Goal: Find specific page/section: Find specific page/section

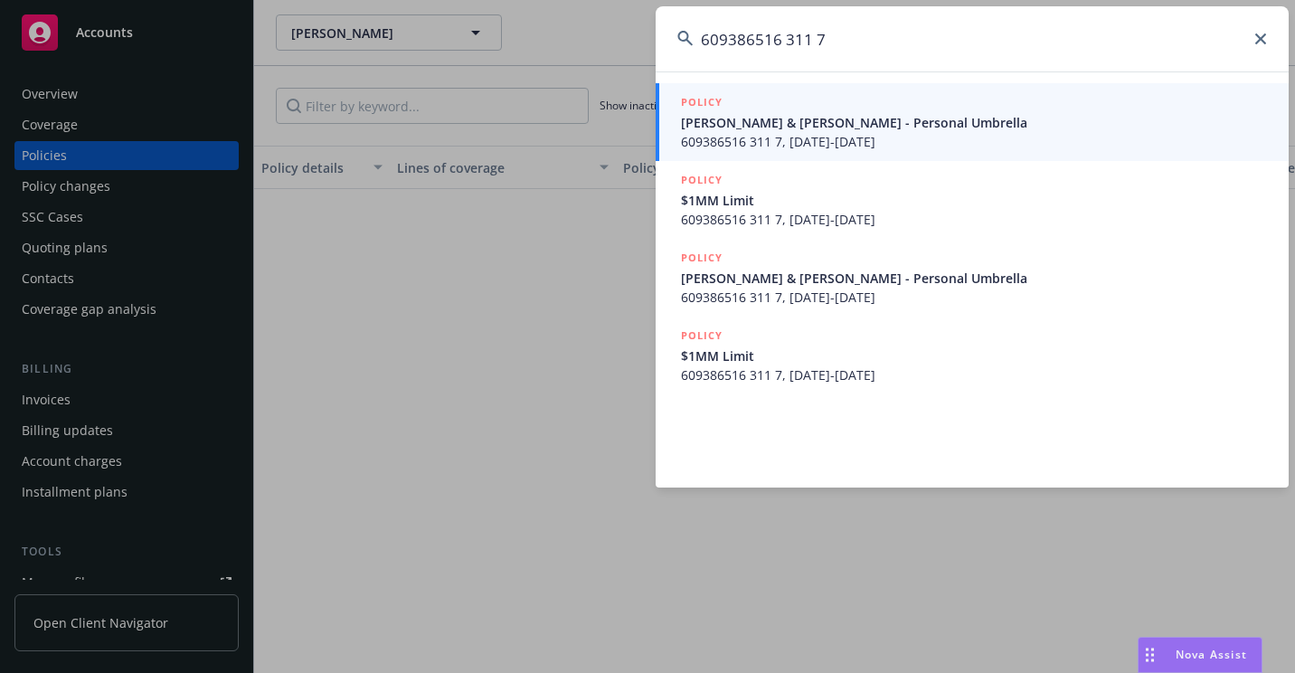
type input "609386516 311 7"
click at [790, 130] on span "[PERSON_NAME] & [PERSON_NAME] - Personal Umbrella" at bounding box center [974, 122] width 586 height 19
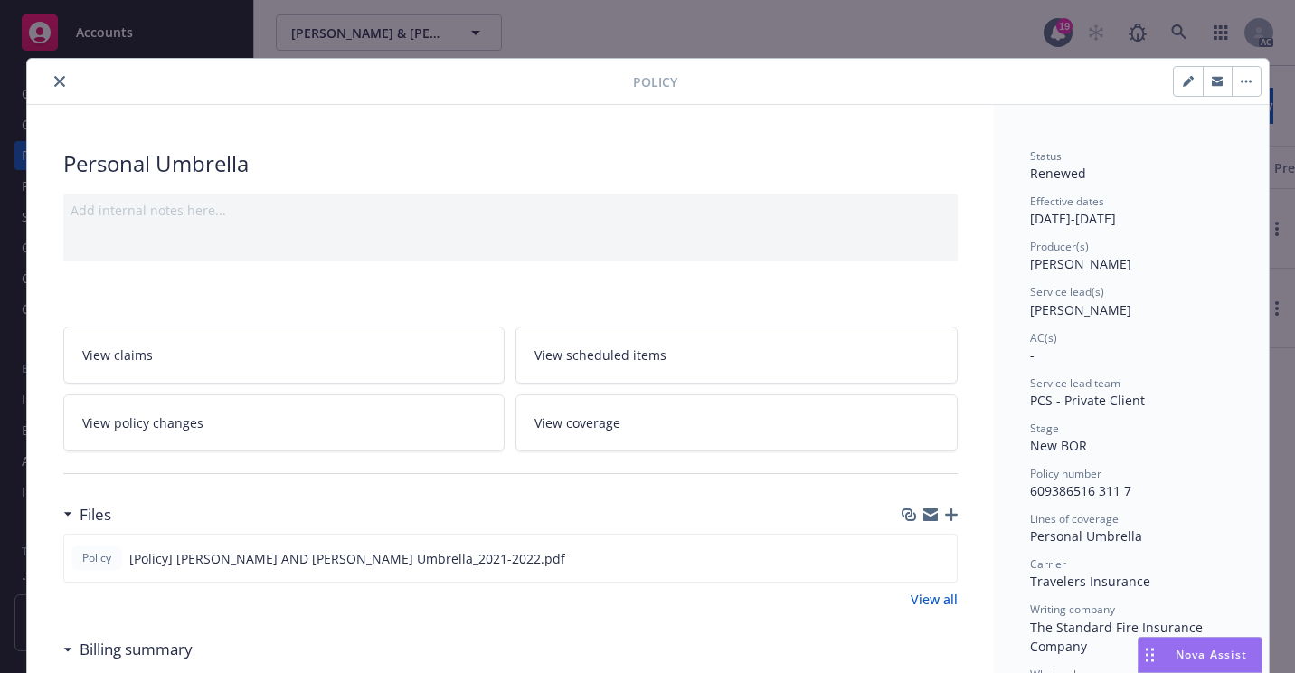
click at [54, 80] on icon "close" at bounding box center [59, 81] width 11 height 11
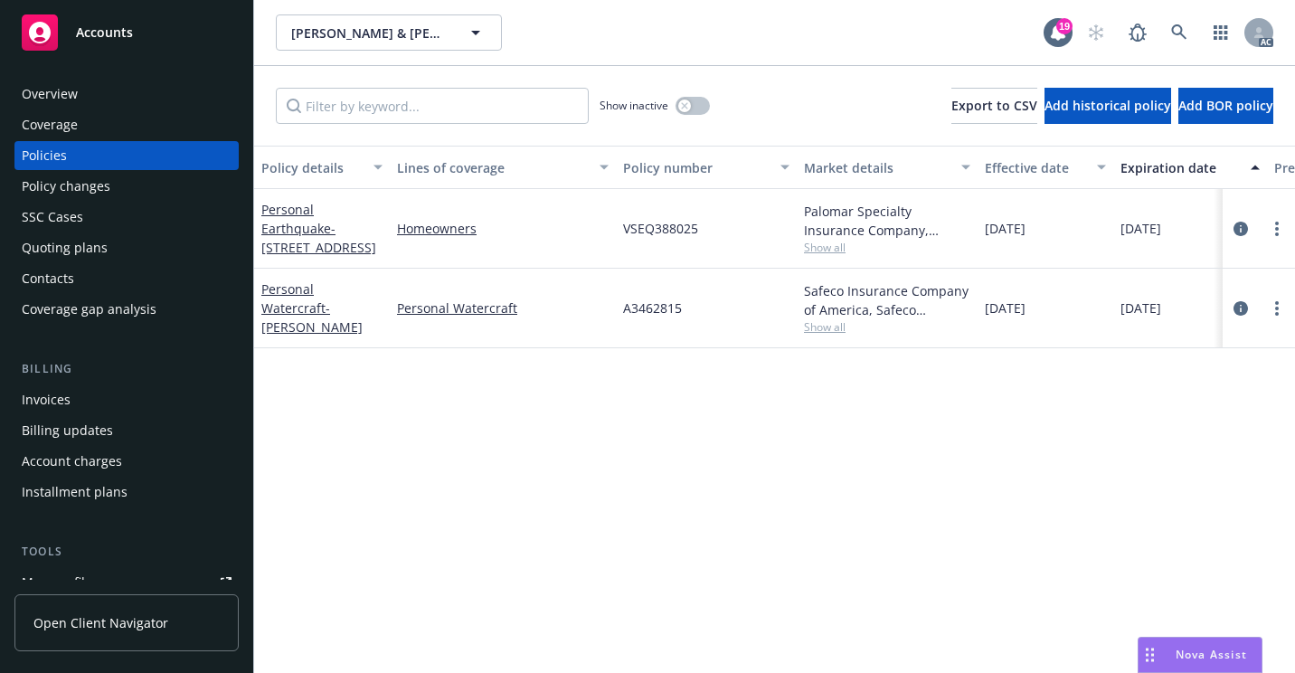
click at [123, 97] on div "Overview" at bounding box center [127, 94] width 210 height 29
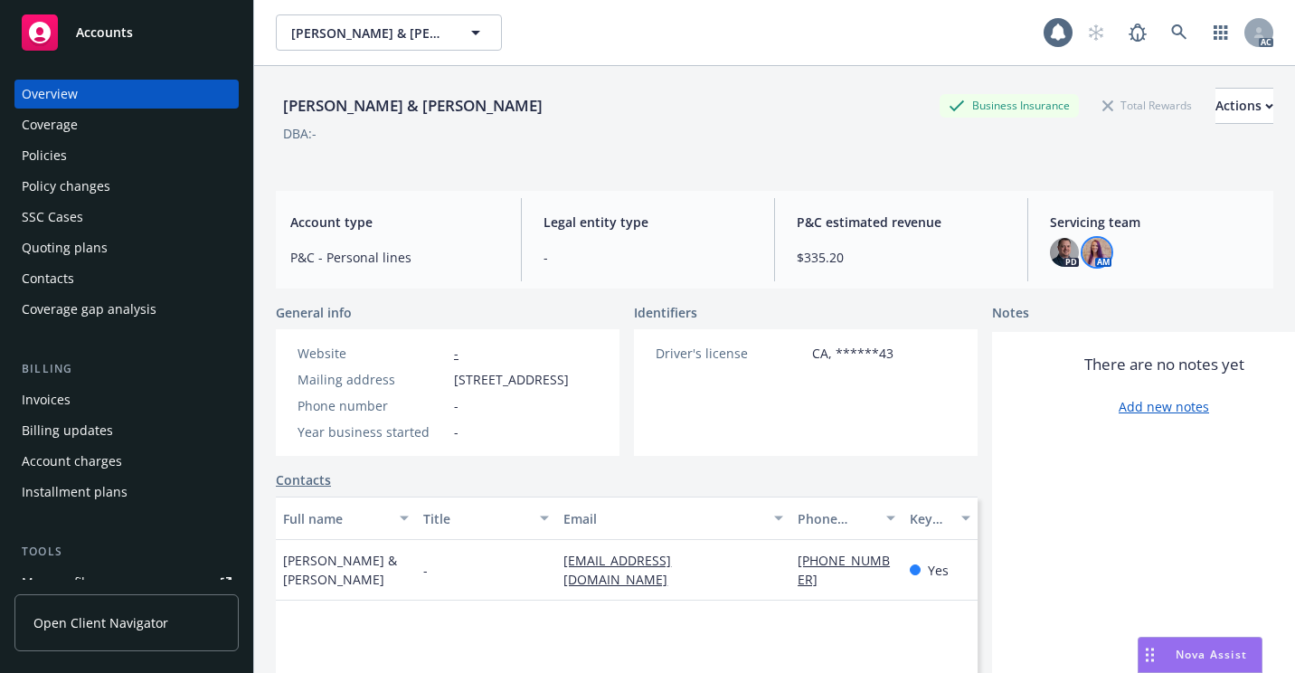
click at [1082, 261] on img at bounding box center [1096, 252] width 29 height 29
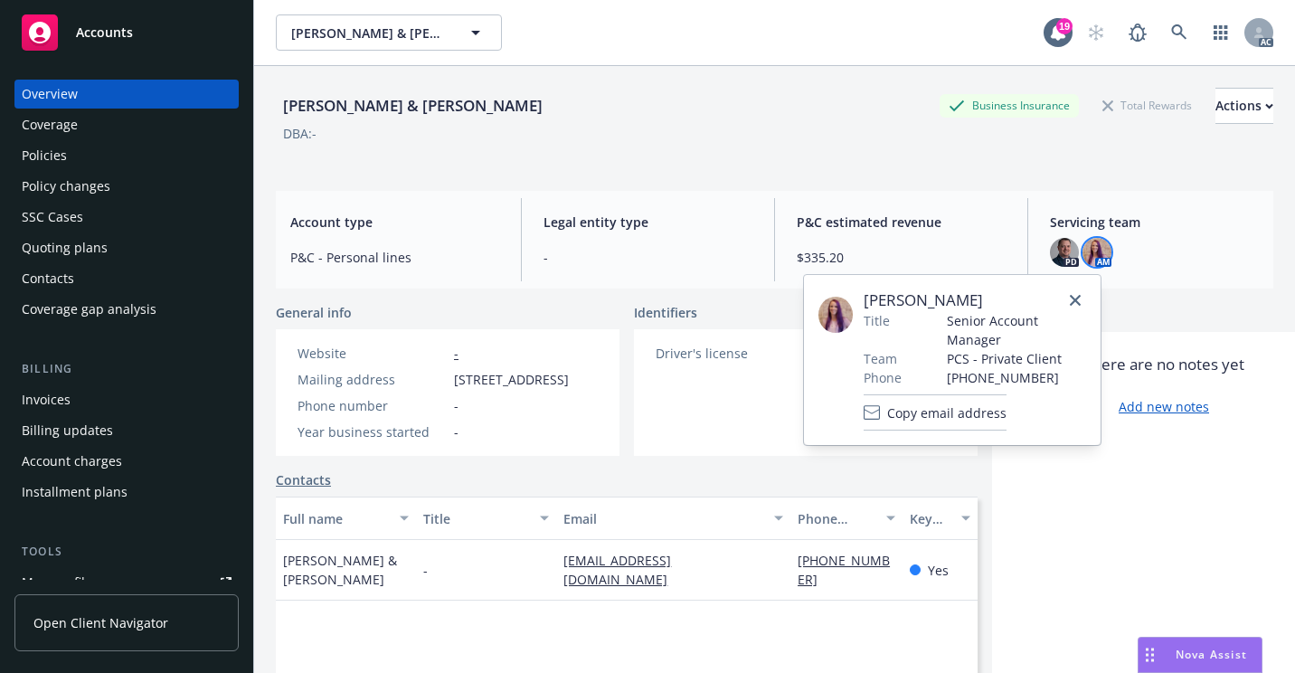
click at [992, 433] on div "[PERSON_NAME] Title Senior Account Manager Team PCS - Private Client Phone [PHO…" at bounding box center [952, 360] width 297 height 170
click at [990, 418] on span "Copy email address" at bounding box center [946, 412] width 119 height 19
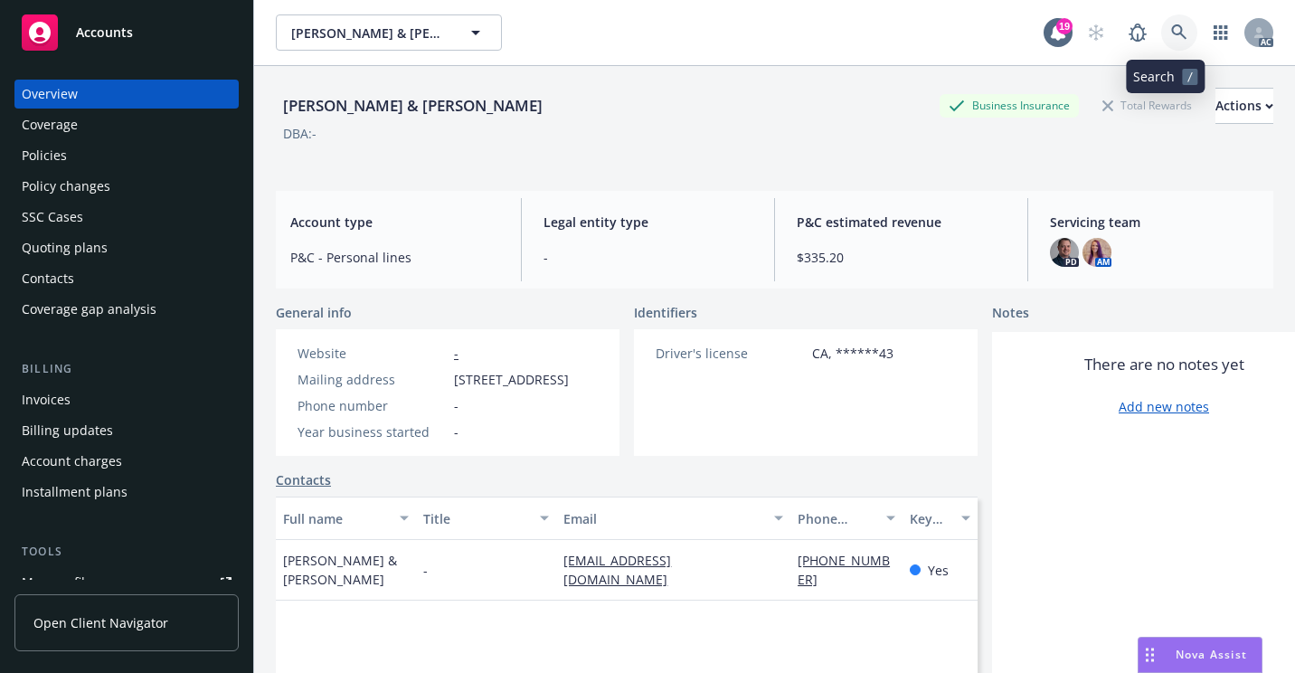
click at [1161, 24] on link at bounding box center [1179, 32] width 36 height 36
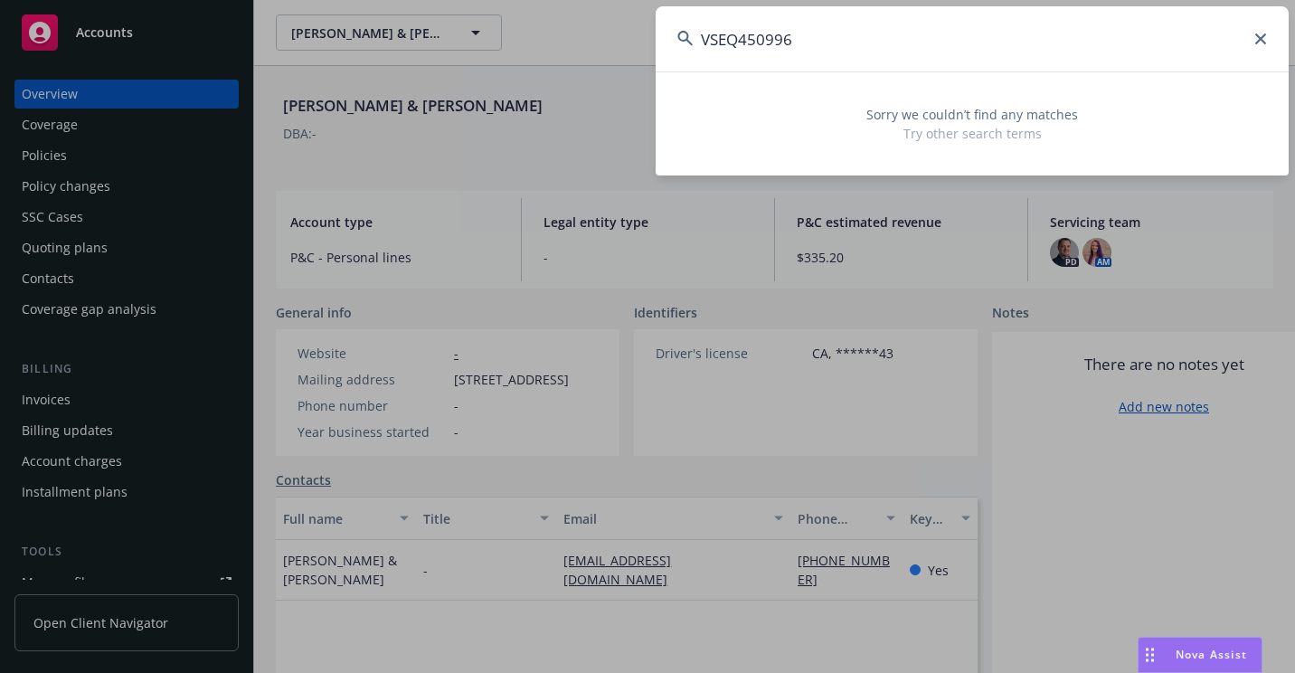
drag, startPoint x: 840, startPoint y: 48, endPoint x: 612, endPoint y: 41, distance: 228.0
click at [610, 42] on div "VSEQ450996 Sorry we couldn’t find any matches Try other search terms" at bounding box center [647, 336] width 1295 height 673
paste input "[PERSON_NAME] & [PERSON_NAME]"
drag, startPoint x: 990, startPoint y: 34, endPoint x: 663, endPoint y: 32, distance: 327.3
click at [663, 33] on input "[PERSON_NAME] & [PERSON_NAME]" at bounding box center [972, 38] width 633 height 65
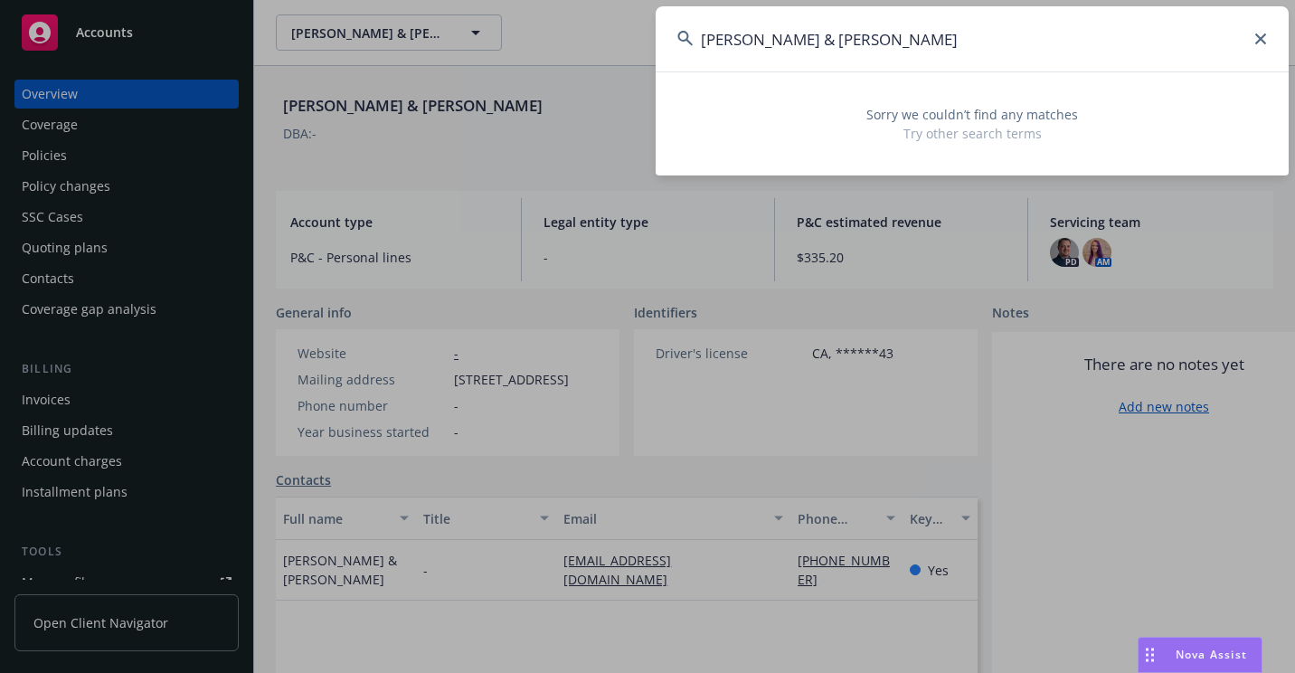
paste input "947152691"
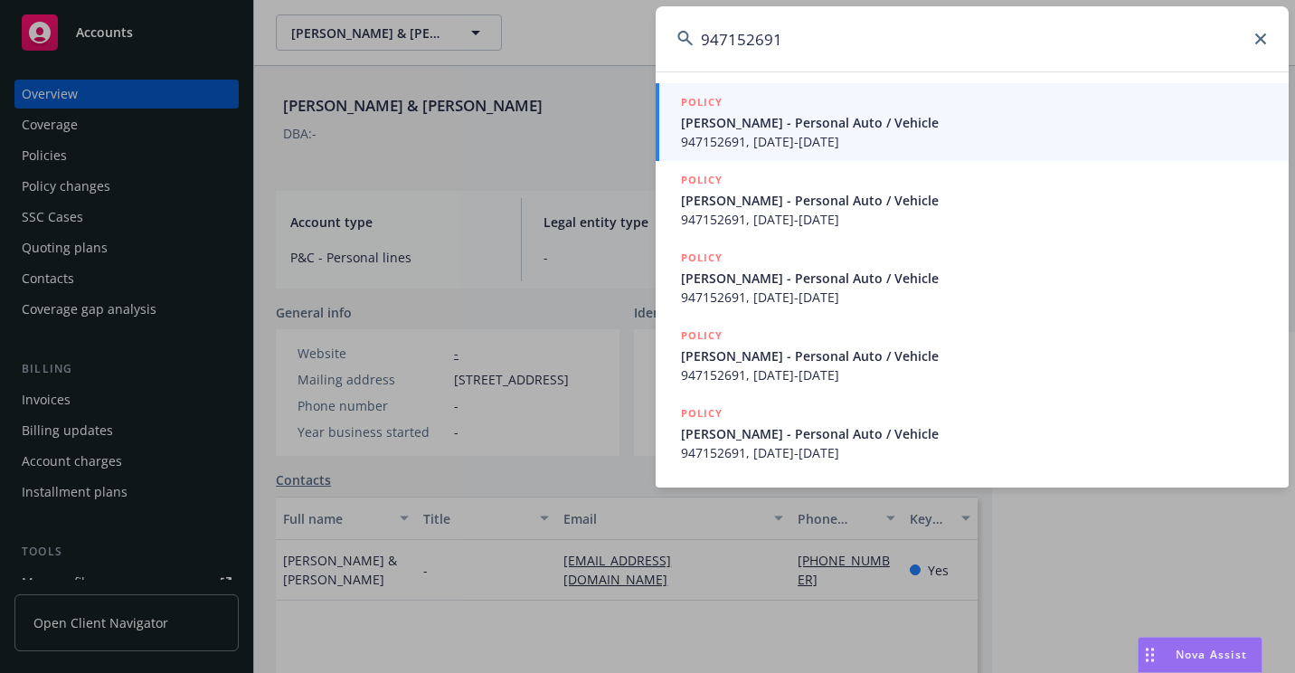
type input "947152691"
click at [753, 127] on span "[PERSON_NAME] - Personal Auto / Vehicle" at bounding box center [974, 122] width 586 height 19
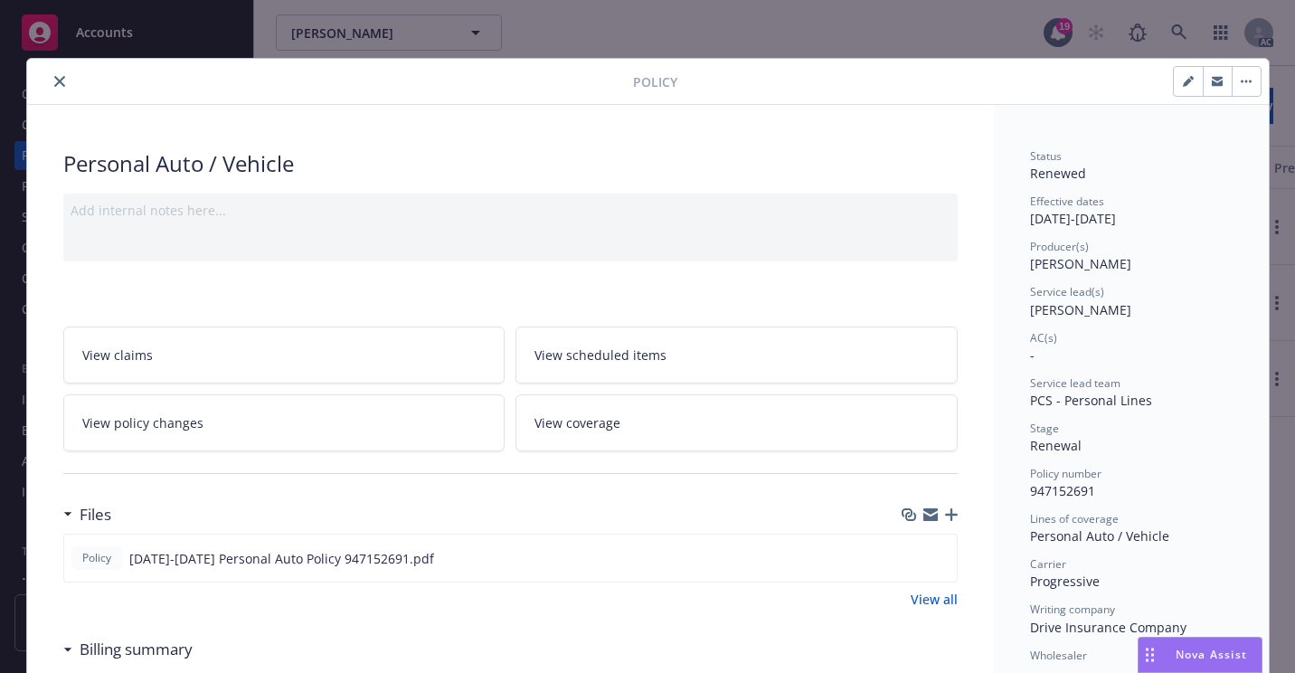
click at [49, 87] on button "close" at bounding box center [60, 82] width 22 height 22
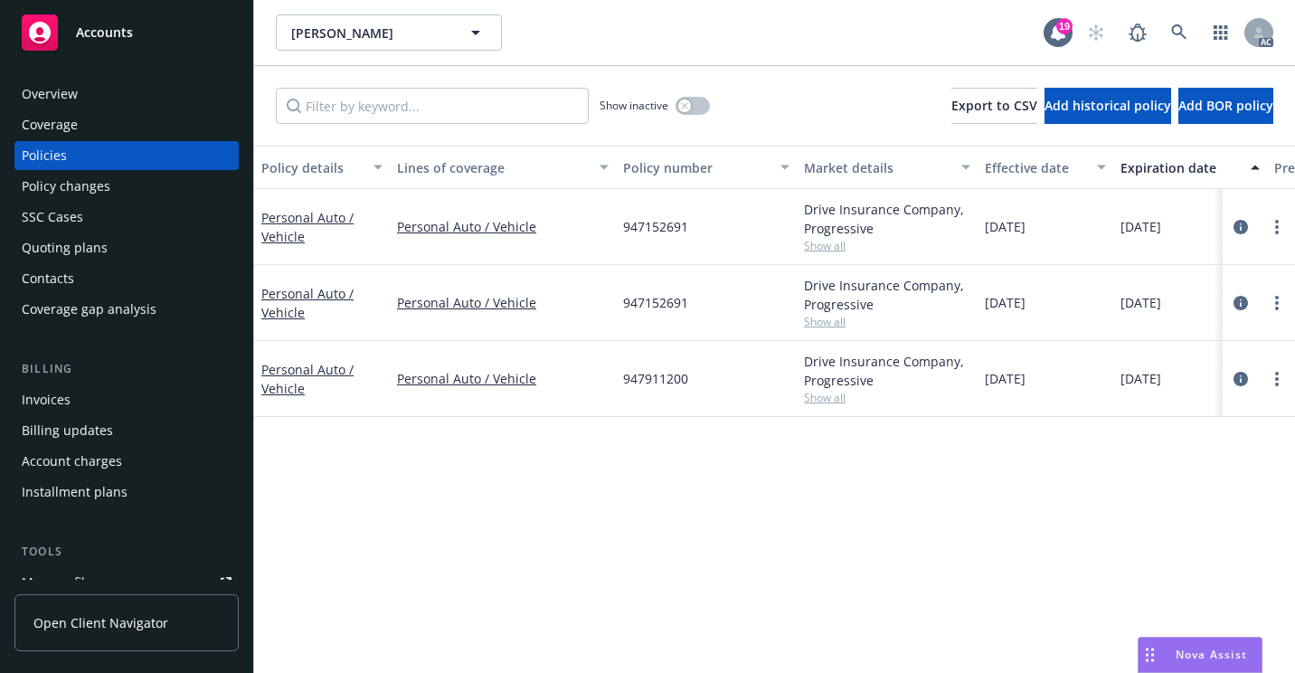
click at [836, 250] on span "Show all" at bounding box center [887, 245] width 166 height 15
click at [1176, 32] on icon at bounding box center [1179, 32] width 16 height 16
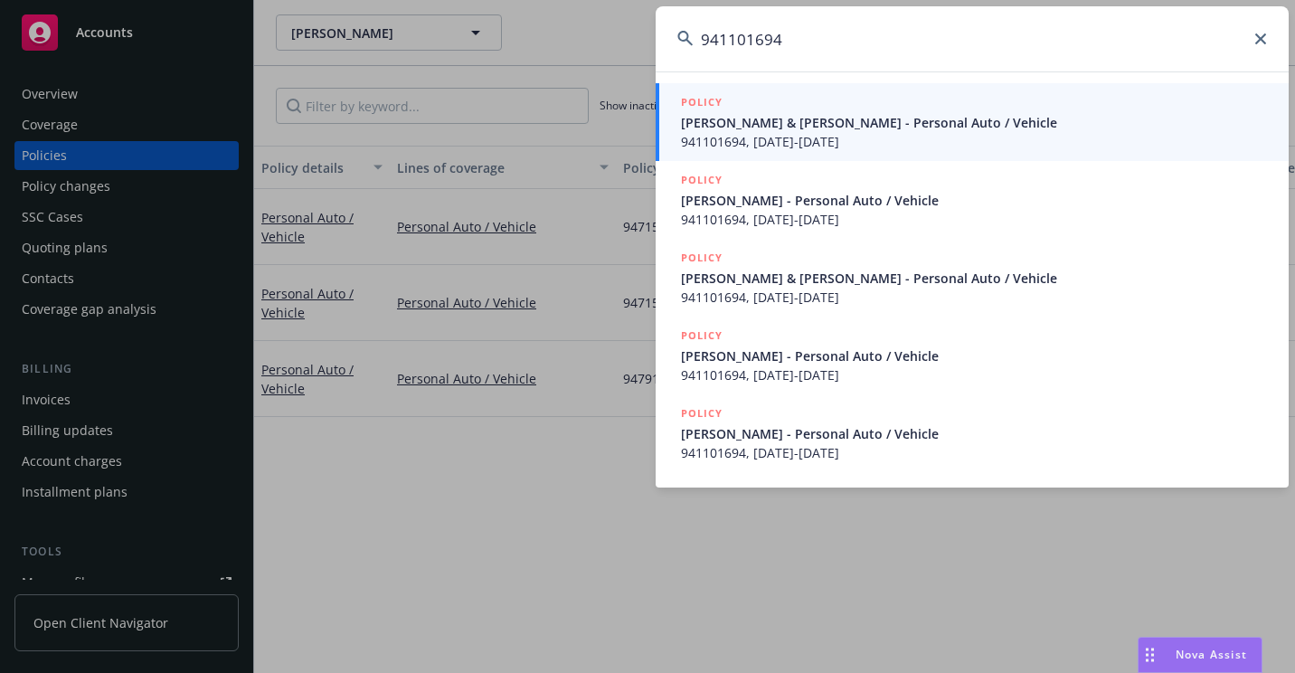
type input "941101694"
click at [762, 126] on span "[PERSON_NAME] & [PERSON_NAME] - Personal Auto / Vehicle" at bounding box center [974, 122] width 586 height 19
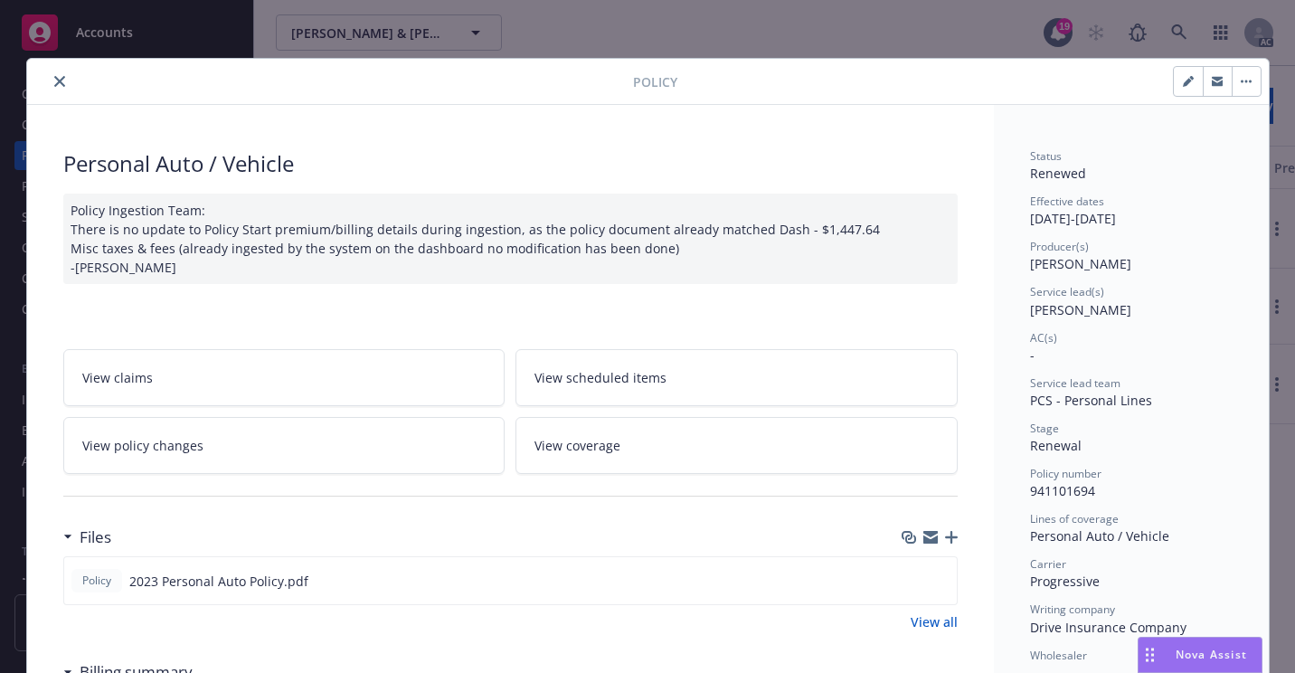
click at [58, 81] on button "close" at bounding box center [60, 82] width 22 height 22
